Goal: Answer question/provide support

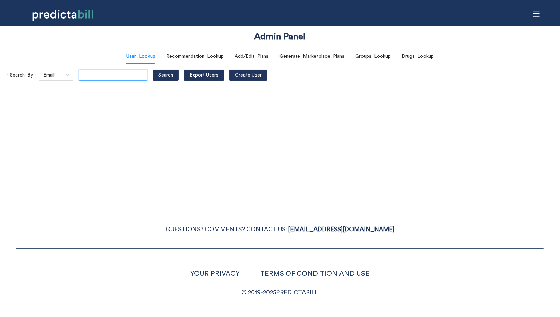
click at [102, 71] on input "text" at bounding box center [113, 75] width 69 height 11
paste input "craigslennon@gmail.com"
type input "craigslennon@gmail.com"
click at [153, 70] on button "Search" at bounding box center [166, 75] width 26 height 11
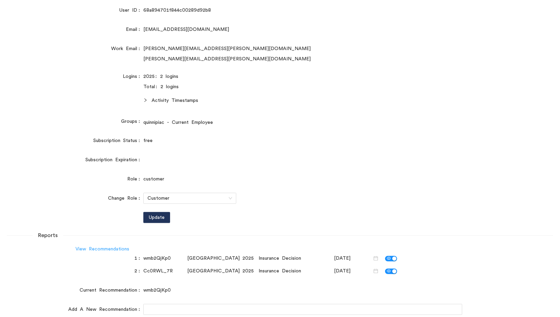
scroll to position [0, 0]
click at [100, 247] on link "View Recommendations" at bounding box center [102, 248] width 54 height 5
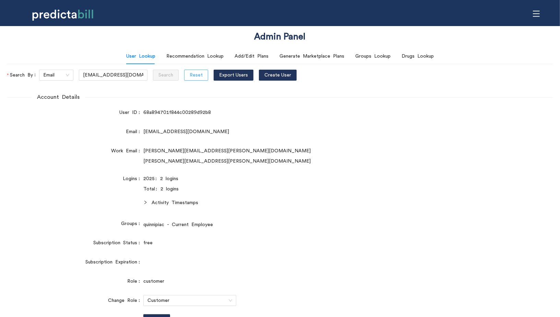
click at [189, 73] on span "Reset" at bounding box center [195, 75] width 13 height 8
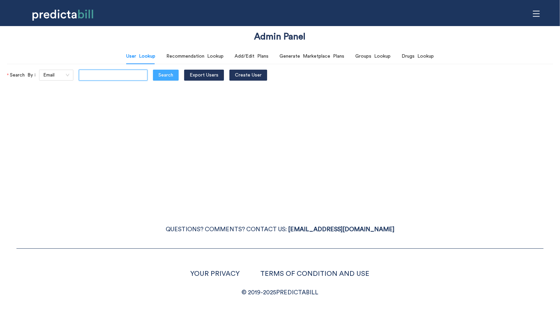
click at [96, 77] on input "text" at bounding box center [113, 75] width 69 height 11
paste input "michael.schmidt@quinnipiac.edu"
type input "[PERSON_NAME][DOMAIN_NAME][EMAIL_ADDRESS][PERSON_NAME][DOMAIN_NAME]"
click at [153, 70] on button "Search" at bounding box center [166, 75] width 26 height 11
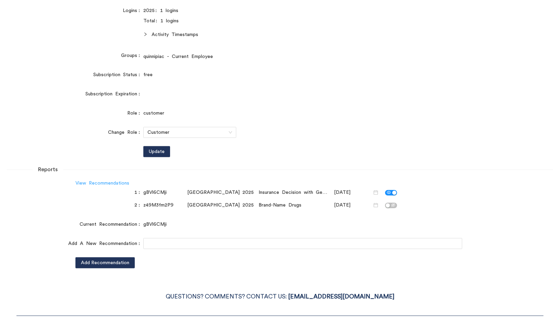
scroll to position [0, 0]
click at [108, 184] on link "View Recommendations" at bounding box center [102, 183] width 54 height 5
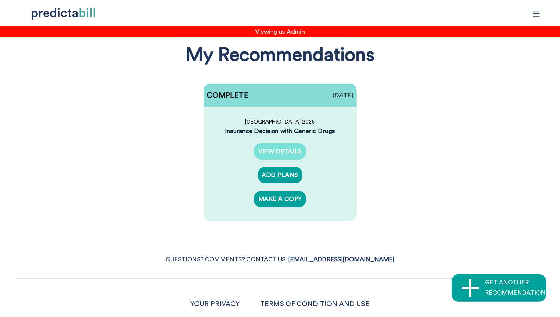
click at [296, 149] on link "VIEW DETAILS" at bounding box center [280, 151] width 52 height 16
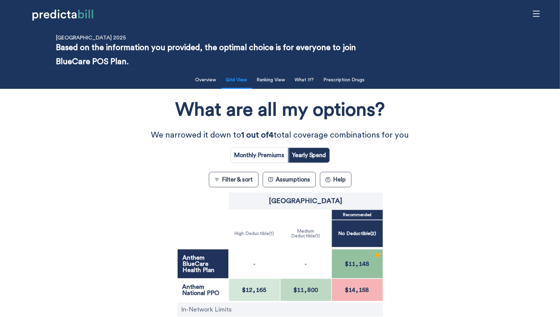
click at [234, 185] on button "Filter & sort" at bounding box center [234, 179] width 50 height 15
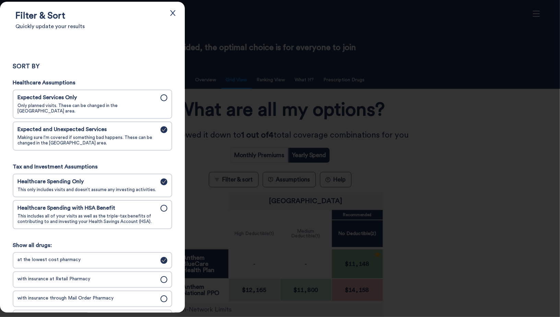
click at [133, 213] on span "This includes all of your visits as well as the triple-tax benefits of contribu…" at bounding box center [86, 218] width 139 height 11
click at [0, 0] on input "Healthcare Spending with HSA Benefit This includes all of your visits as well a…" at bounding box center [0, 0] width 0 height 0
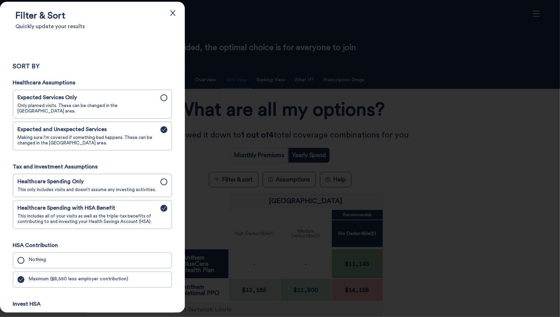
click at [403, 106] on div at bounding box center [280, 158] width 560 height 317
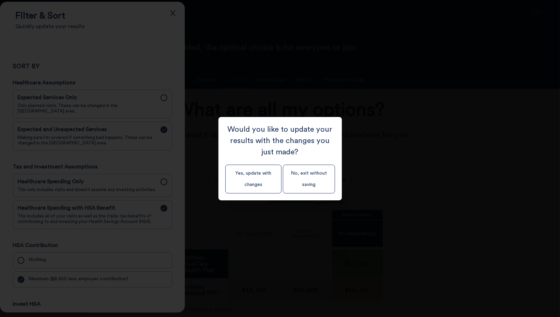
click at [220, 185] on div "Would you like to update your results with the changes you just made? Yes, upda…" at bounding box center [279, 158] width 123 height 83
click at [257, 178] on button "Yes, update with changes" at bounding box center [253, 178] width 56 height 29
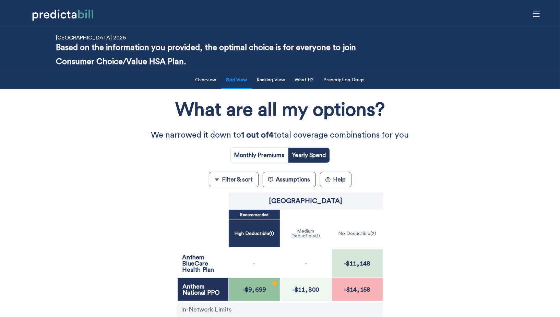
click at [246, 180] on button "Filter & sort" at bounding box center [234, 179] width 50 height 15
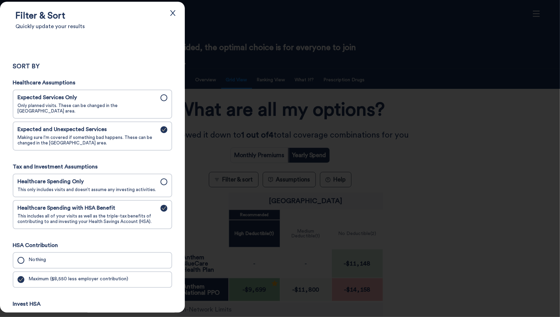
click at [133, 182] on div "Healthcare Spending Only This only includes visits and doesn’t assume any inves…" at bounding box center [86, 185] width 139 height 14
click at [0, 0] on input "Healthcare Spending Only This only includes visits and doesn’t assume any inves…" at bounding box center [0, 0] width 0 height 0
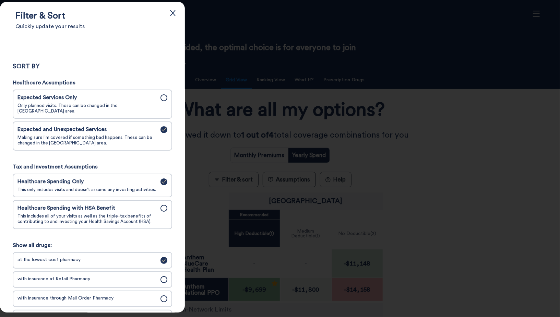
click at [403, 138] on div at bounding box center [280, 158] width 560 height 317
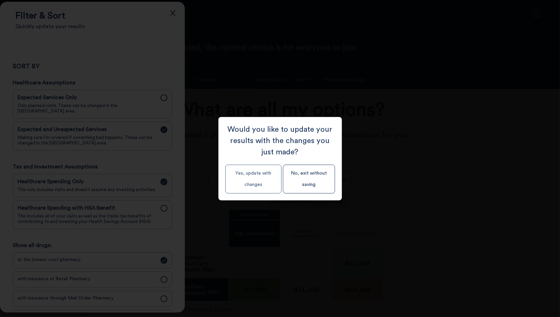
click at [257, 181] on button "Yes, update with changes" at bounding box center [253, 178] width 56 height 29
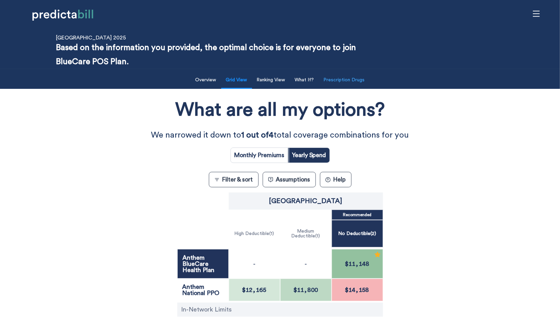
click at [346, 79] on button "Prescription Drugs" at bounding box center [343, 80] width 49 height 14
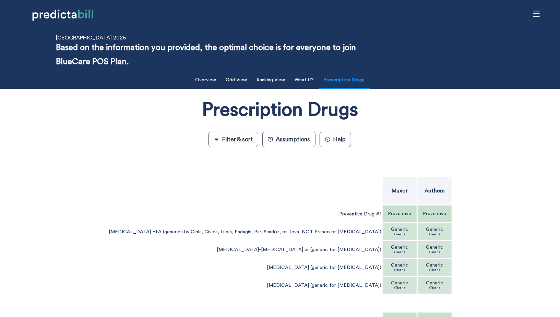
click at [395, 235] on div "Generic (Tier 1)" at bounding box center [399, 231] width 34 height 17
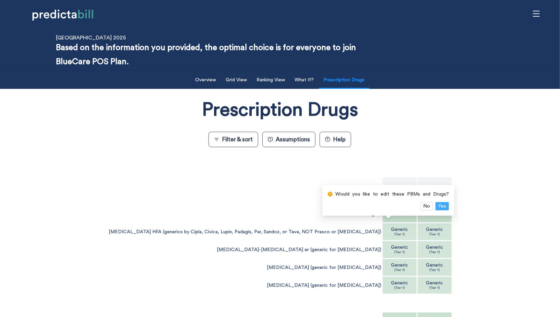
click at [440, 207] on span "Yes" at bounding box center [442, 206] width 8 height 8
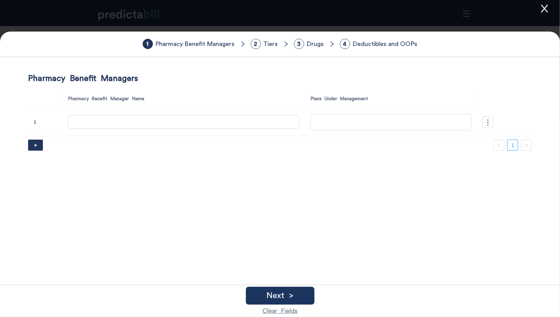
type input "Anthem"
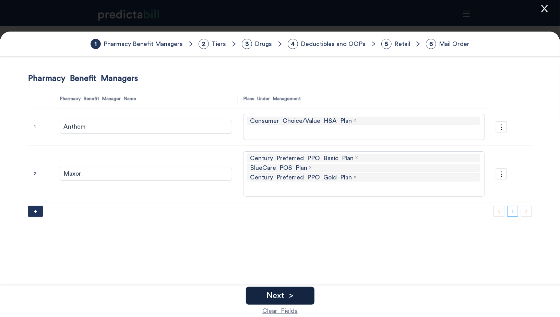
click at [297, 296] on div "Next >" at bounding box center [280, 295] width 69 height 18
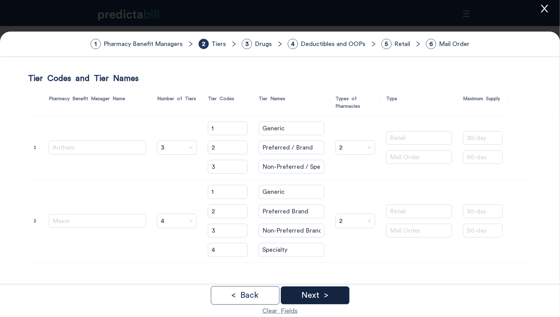
click at [297, 296] on div "Next >" at bounding box center [315, 295] width 69 height 18
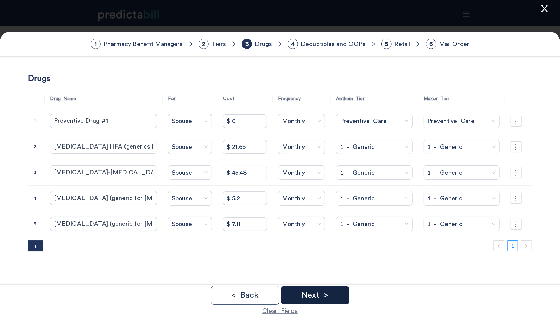
click at [299, 293] on div "Next >" at bounding box center [315, 295] width 69 height 18
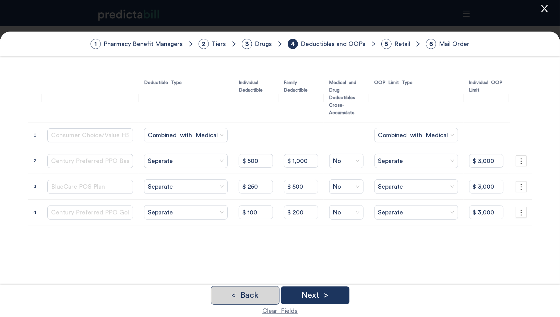
click at [250, 289] on div "< Back" at bounding box center [245, 295] width 69 height 19
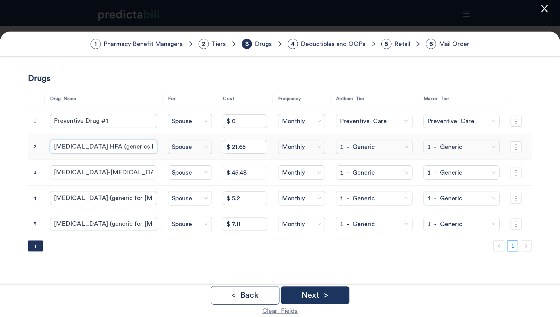
click at [130, 147] on input "Albuterol Sulfate HFA (generics by Cipla, Civica, Lupin, Padagis, Par, Sandoz, …" at bounding box center [103, 146] width 107 height 14
type input "Albuterol Sulfate HFA (generic)"
click at [307, 297] on p "Next >" at bounding box center [314, 295] width 27 height 8
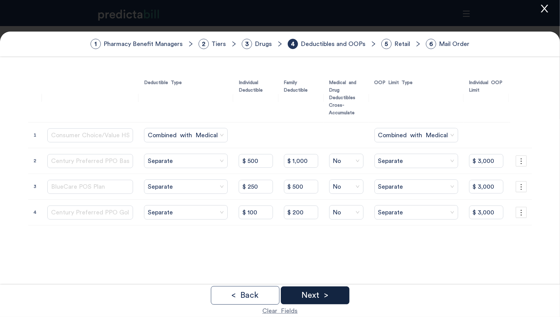
click at [338, 296] on div "Next >" at bounding box center [315, 295] width 69 height 18
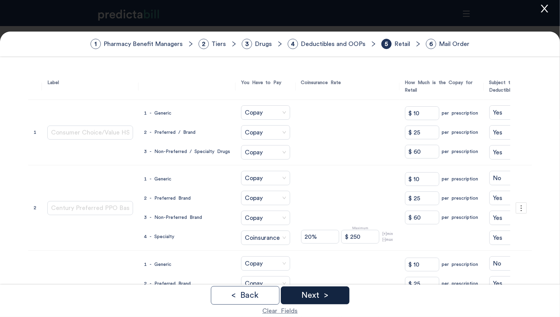
click at [338, 296] on div "Next >" at bounding box center [315, 295] width 69 height 18
click at [338, 296] on div "Done" at bounding box center [315, 295] width 69 height 18
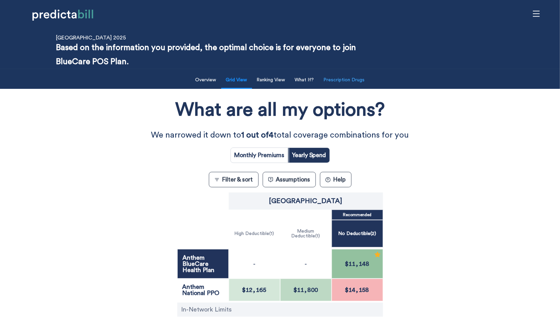
click at [350, 79] on button "Prescription Drugs" at bounding box center [343, 80] width 49 height 14
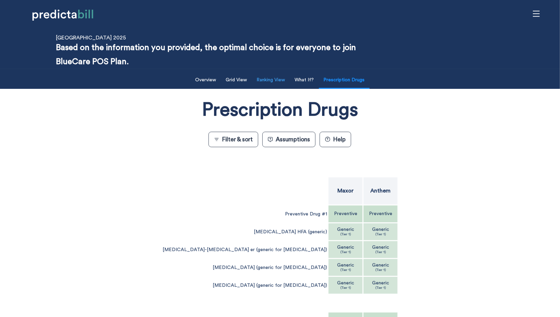
click at [275, 77] on button "Ranking View" at bounding box center [271, 80] width 37 height 14
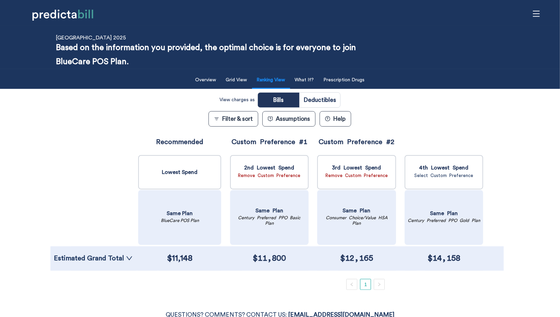
click at [113, 266] on div "Estimated Grand Total" at bounding box center [93, 258] width 86 height 24
click at [113, 263] on div "Estimated Grand Total" at bounding box center [93, 258] width 86 height 24
click at [113, 253] on div "Estimated Grand Total" at bounding box center [93, 258] width 86 height 24
click at [112, 256] on link "Estimated Grand Total" at bounding box center [93, 258] width 79 height 7
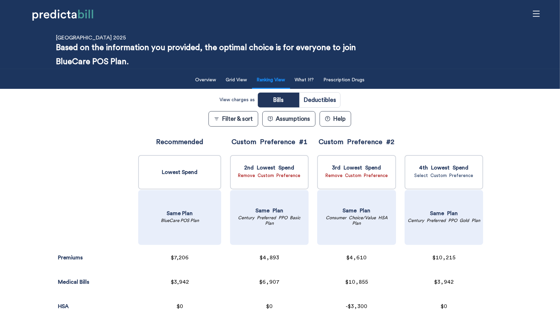
click at [75, 95] on div "View charges as Bills Deductibles Filter & sort Assumptions ? Help Premiums Sur…" at bounding box center [279, 227] width 459 height 270
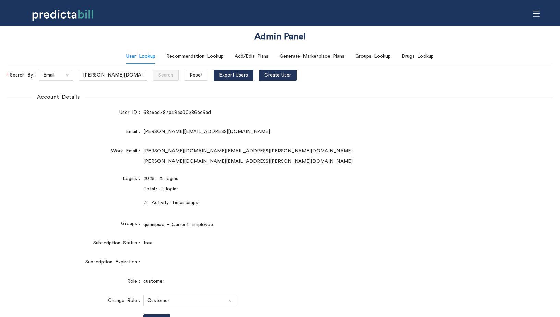
scroll to position [168, 0]
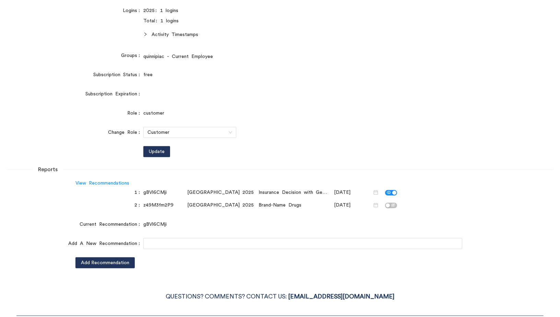
click at [161, 197] on div "gBVl6CMji Quinnipiac University 2025 Insurance Decision with Generic Drugs [DAT…" at bounding box center [271, 192] width 257 height 11
click at [158, 191] on div "gBVl6CMji" at bounding box center [163, 192] width 41 height 8
copy div "gBVl6CMji"
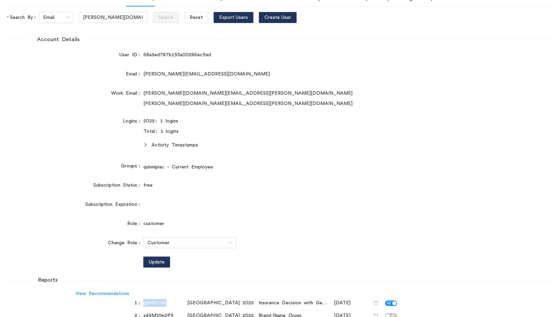
scroll to position [0, 0]
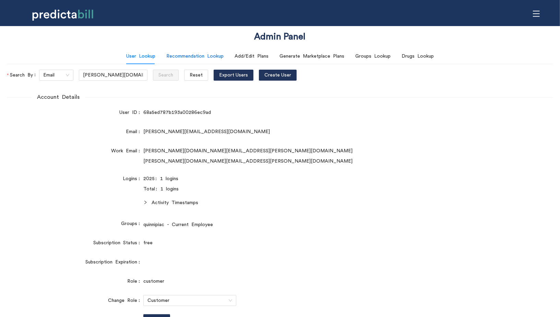
click at [202, 54] on div "Recommendation Lookup" at bounding box center [194, 56] width 57 height 8
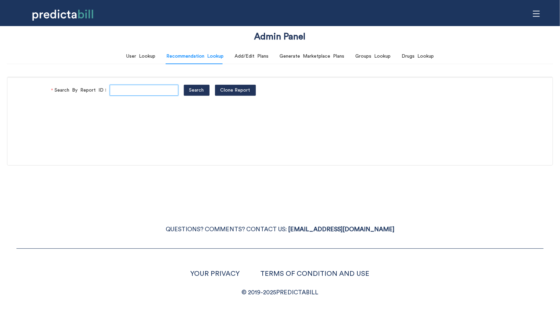
click at [126, 91] on input "Search By Report ID" at bounding box center [144, 90] width 69 height 11
paste input "gBVl6CMji"
type input "gBVl6CMji"
click at [184, 85] on button "Search" at bounding box center [197, 90] width 26 height 11
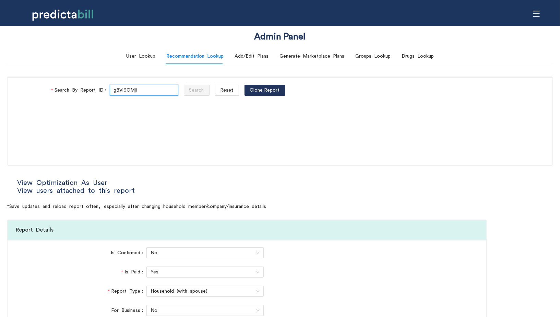
type input "National PPO"
type input "BlueCare Health Plan"
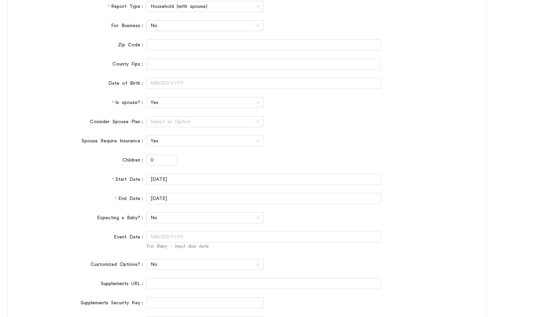
scroll to position [348, 0]
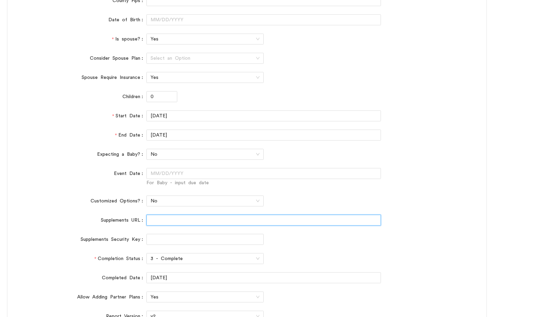
click at [162, 221] on input "Supplements URL" at bounding box center [263, 219] width 234 height 11
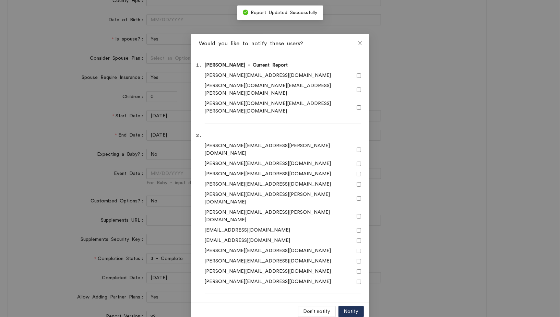
click at [357, 77] on input "checkbox" at bounding box center [358, 75] width 4 height 4
checkbox input "true"
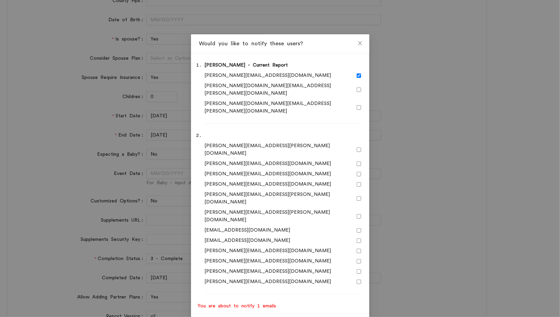
drag, startPoint x: 355, startPoint y: 287, endPoint x: 231, endPoint y: 291, distance: 124.1
